Goal: Download file/media

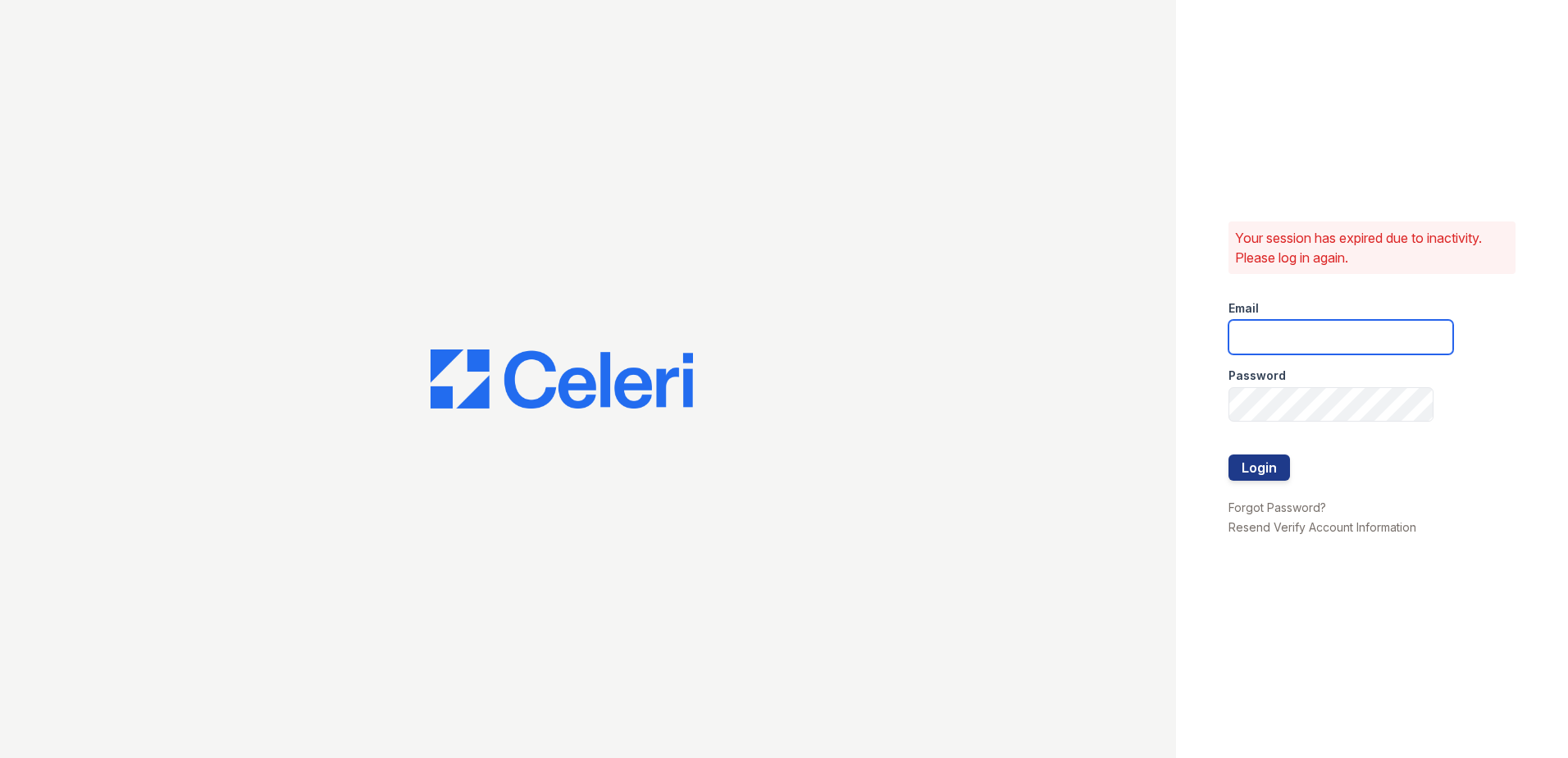
type input "ademary@trinity-pm.com"
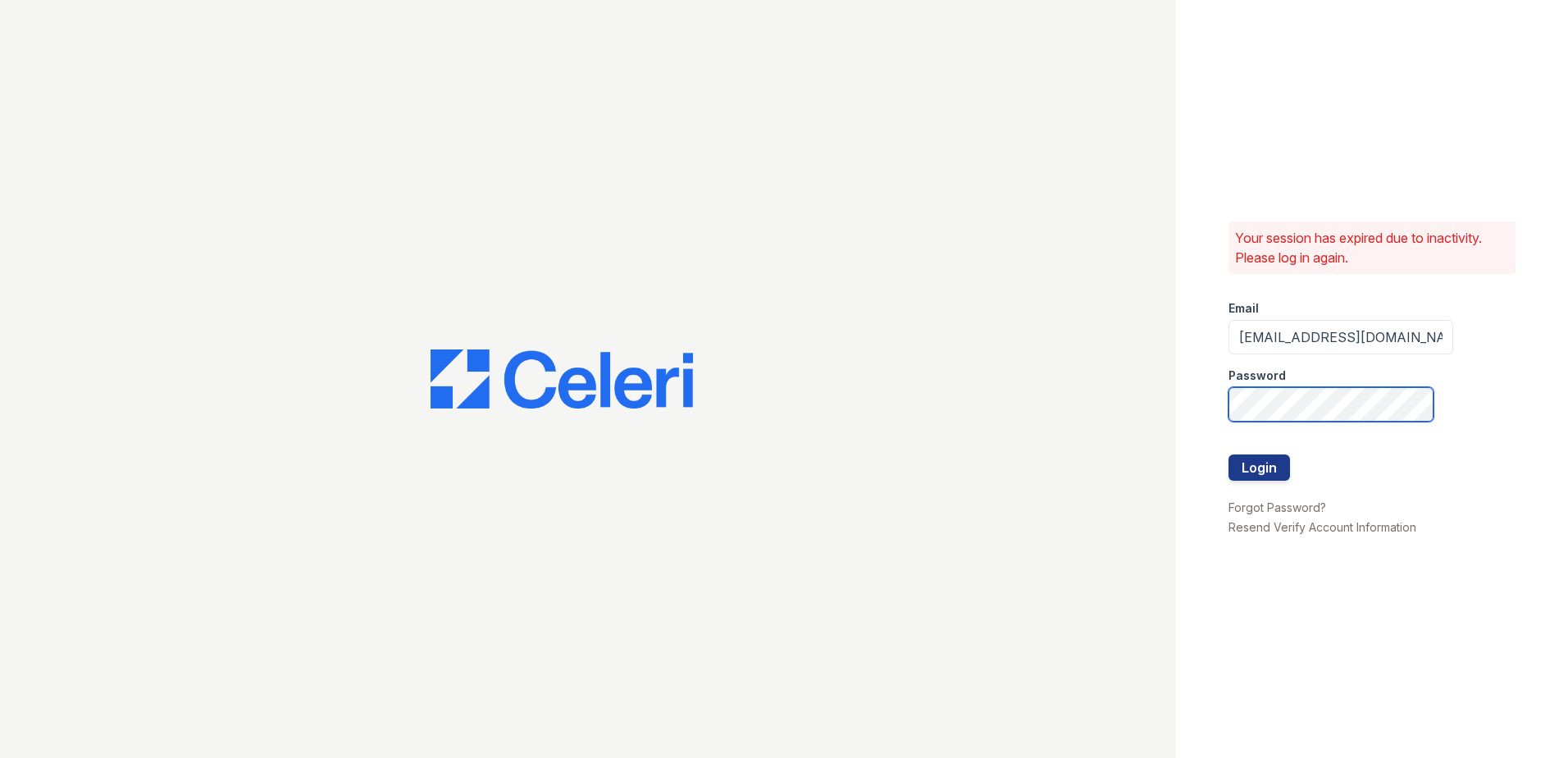
click at [1143, 400] on div "Your session has expired due to inactivity. Please log in again. Email ademary@…" at bounding box center [784, 379] width 1568 height 758
click at [1229, 455] on button "Login" at bounding box center [1259, 467] width 61 height 26
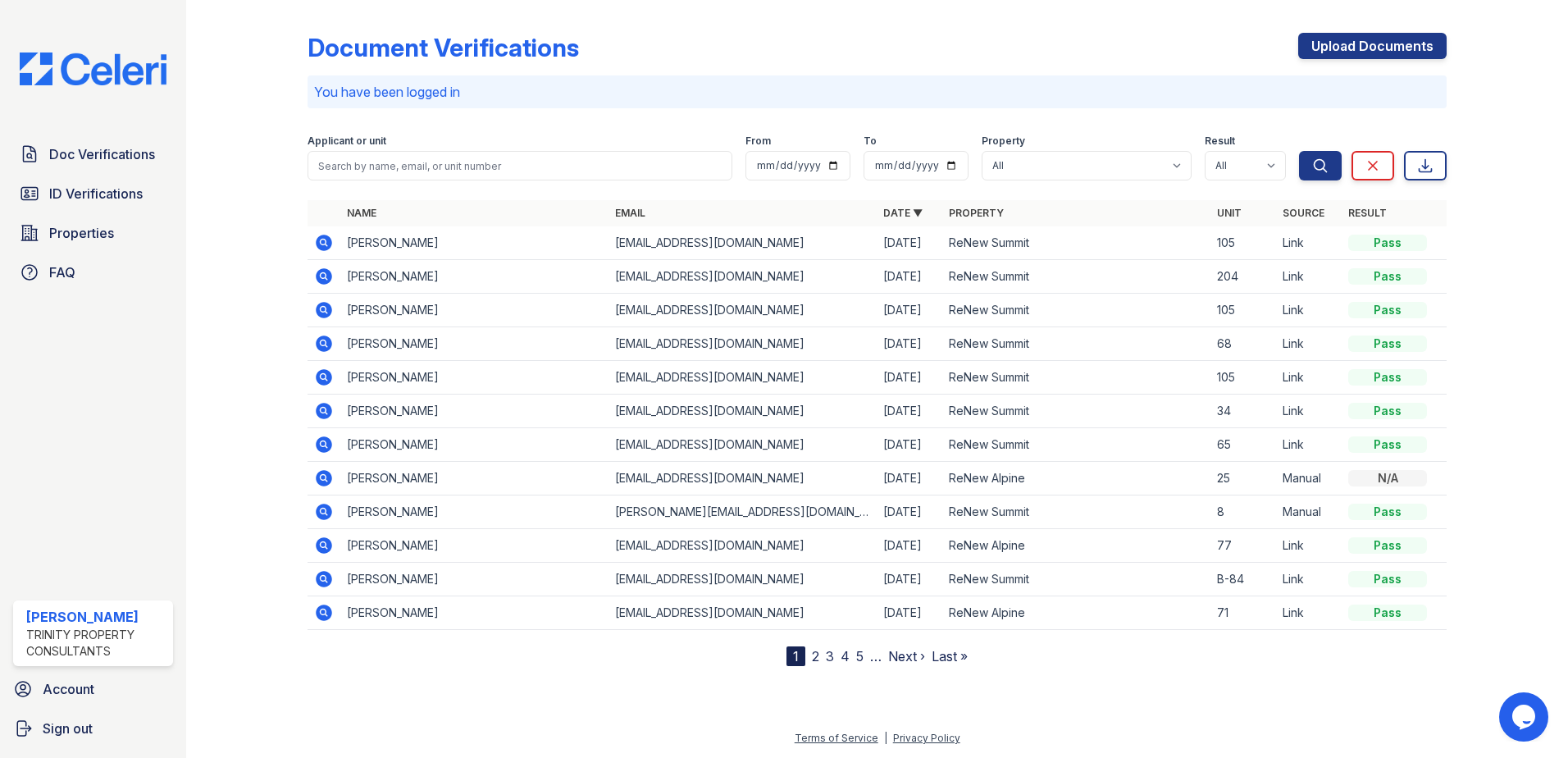
drag, startPoint x: 326, startPoint y: 279, endPoint x: 335, endPoint y: 281, distance: 9.2
click at [326, 279] on icon at bounding box center [323, 275] width 16 height 16
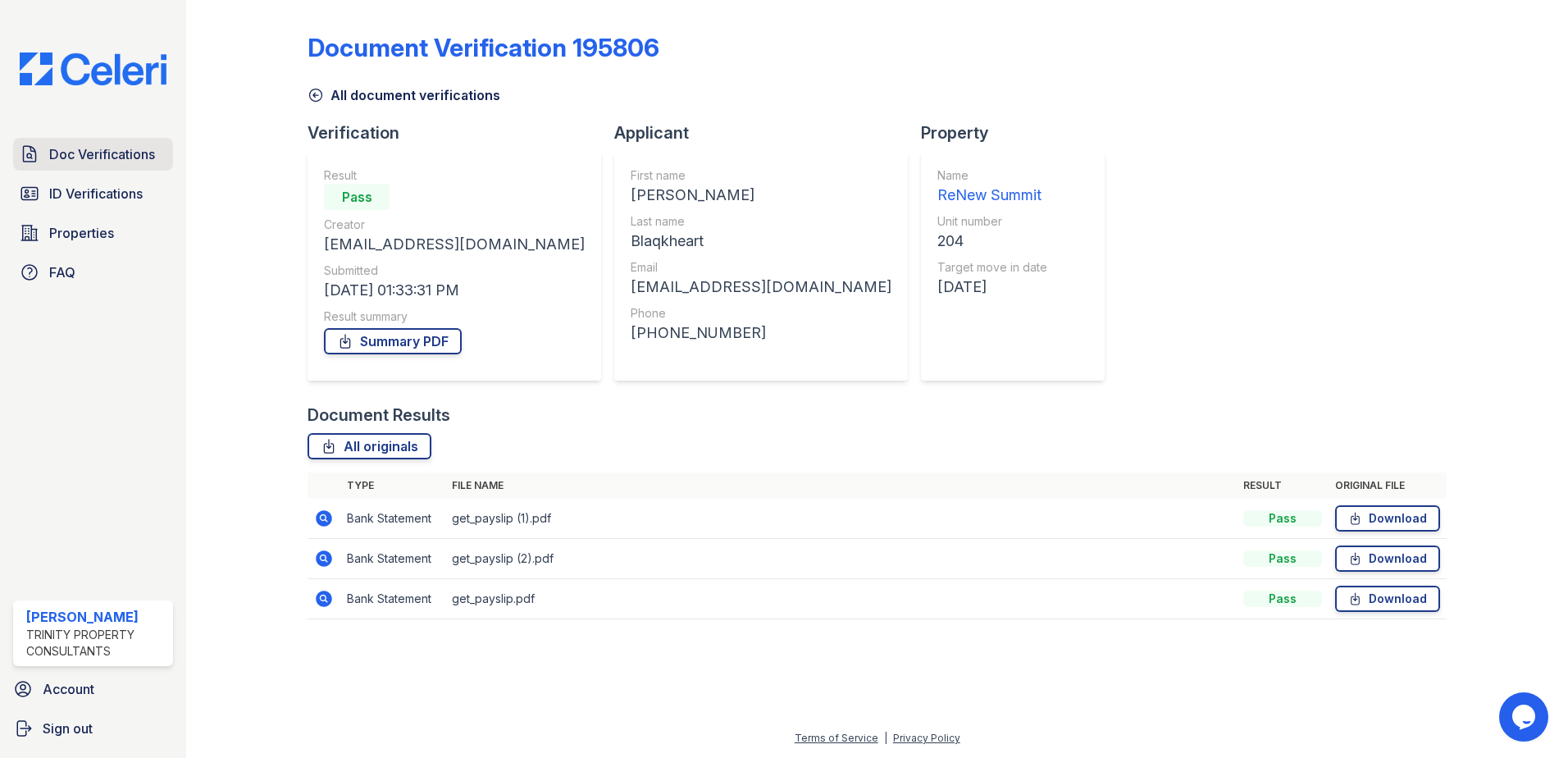
click at [139, 158] on span "Doc Verifications" at bounding box center [102, 153] width 106 height 19
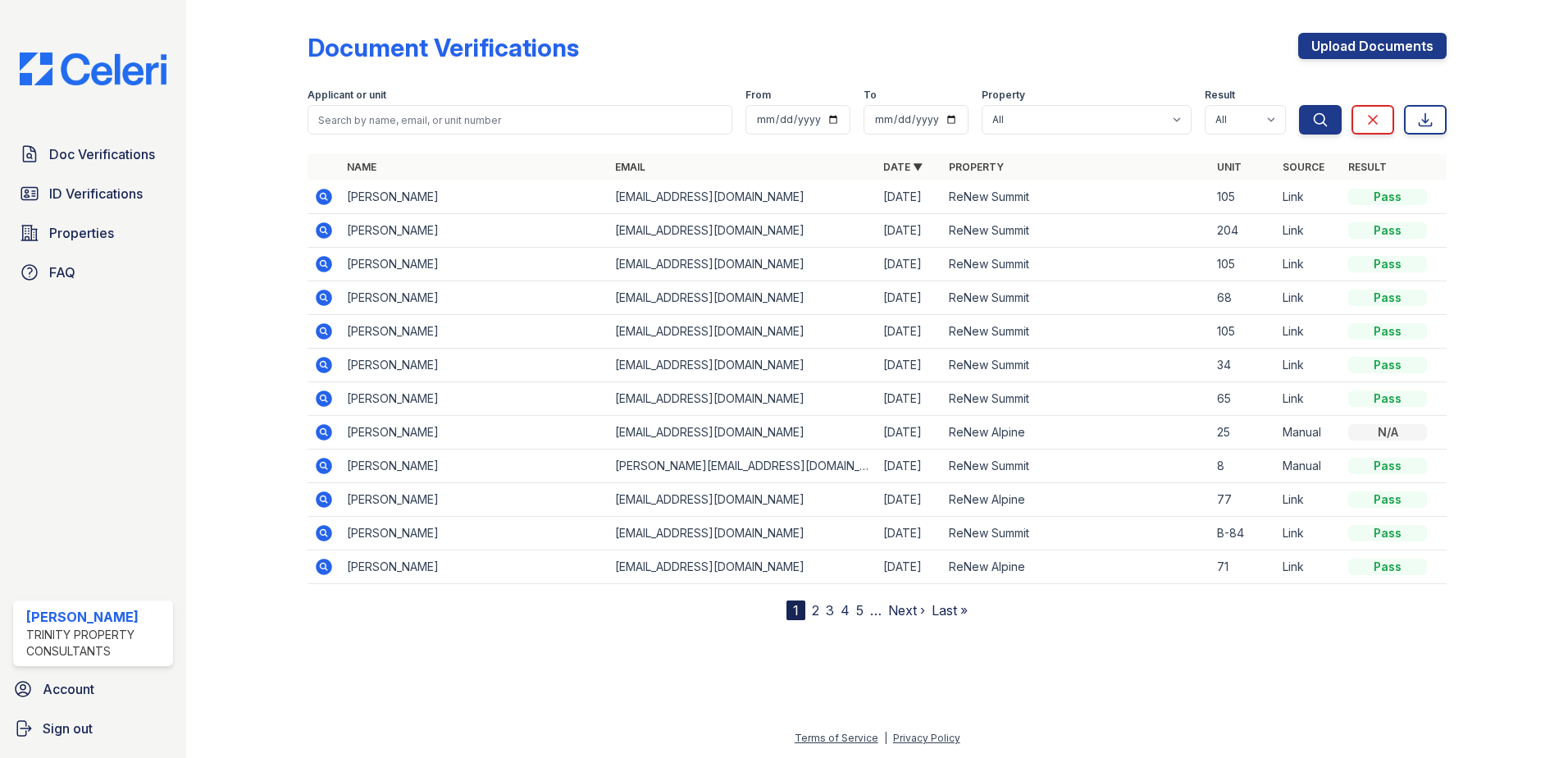
click at [324, 366] on icon at bounding box center [323, 364] width 4 height 4
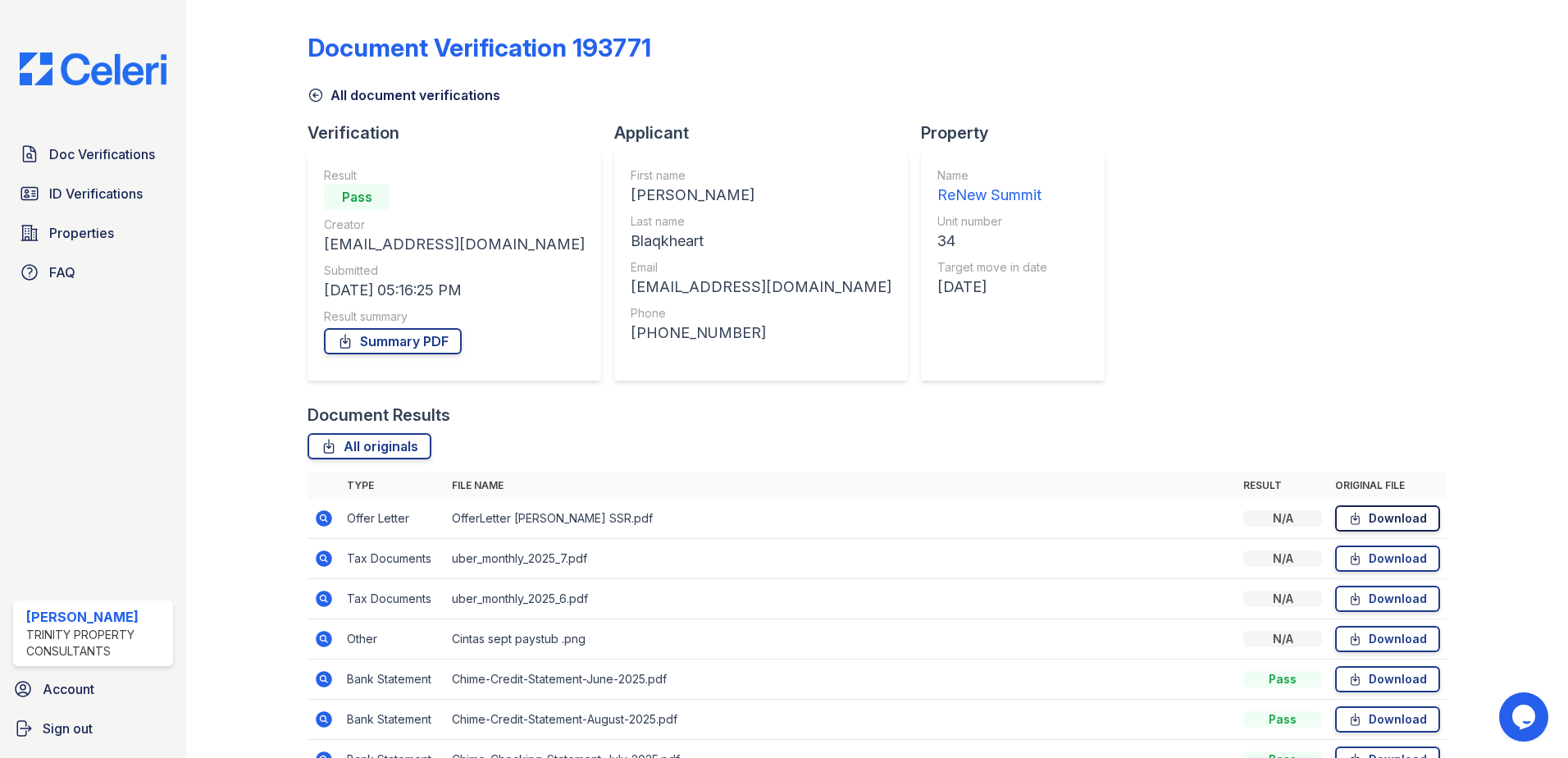
click at [1372, 519] on link "Download" at bounding box center [1388, 518] width 105 height 26
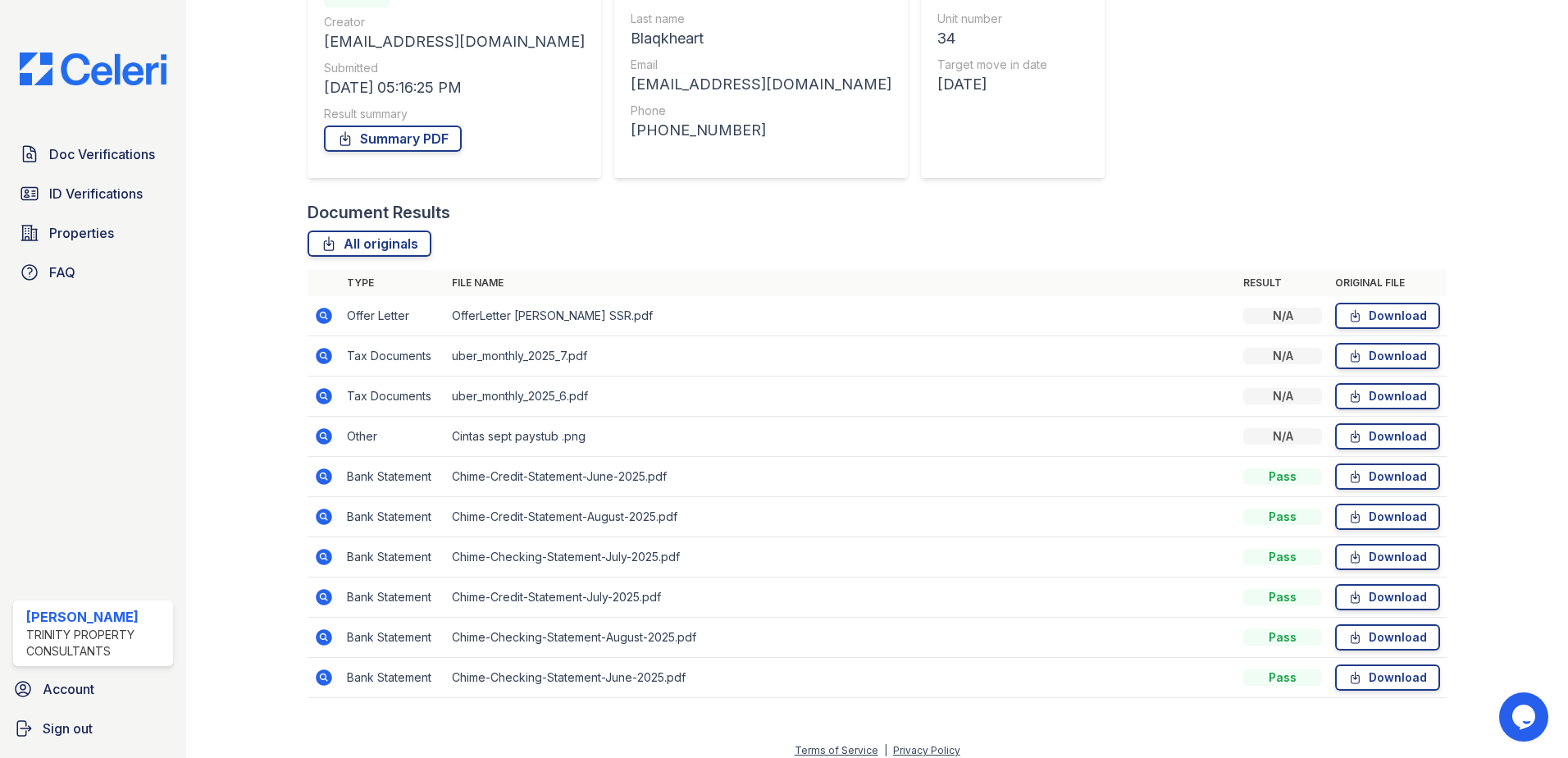
scroll to position [215, 0]
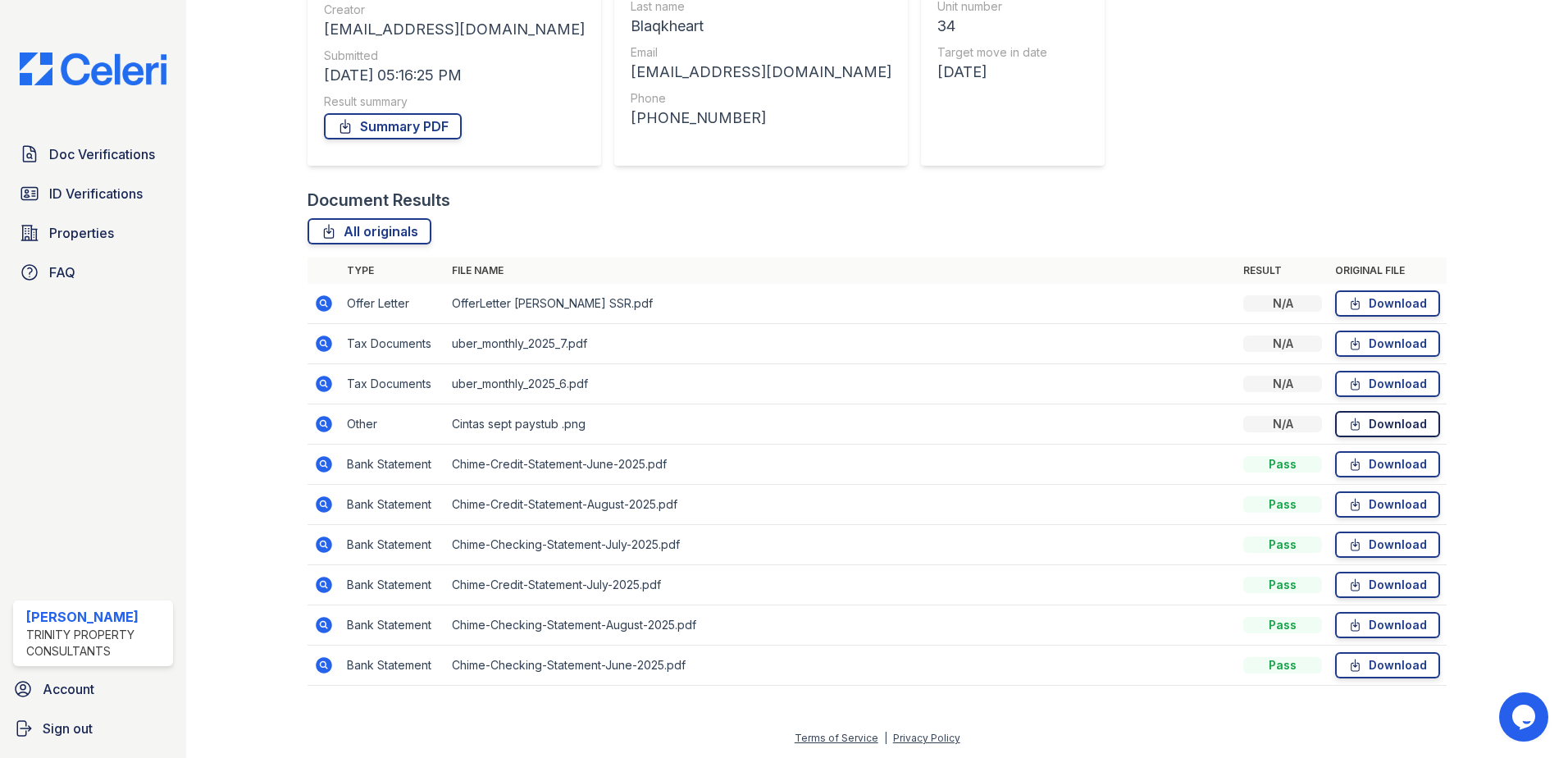
click at [1351, 428] on icon at bounding box center [1355, 424] width 14 height 16
click at [1062, 202] on div "Document Results" at bounding box center [877, 200] width 1139 height 23
click at [1369, 466] on link "Download" at bounding box center [1388, 464] width 105 height 26
